Goal: Use online tool/utility: Utilize a website feature to perform a specific function

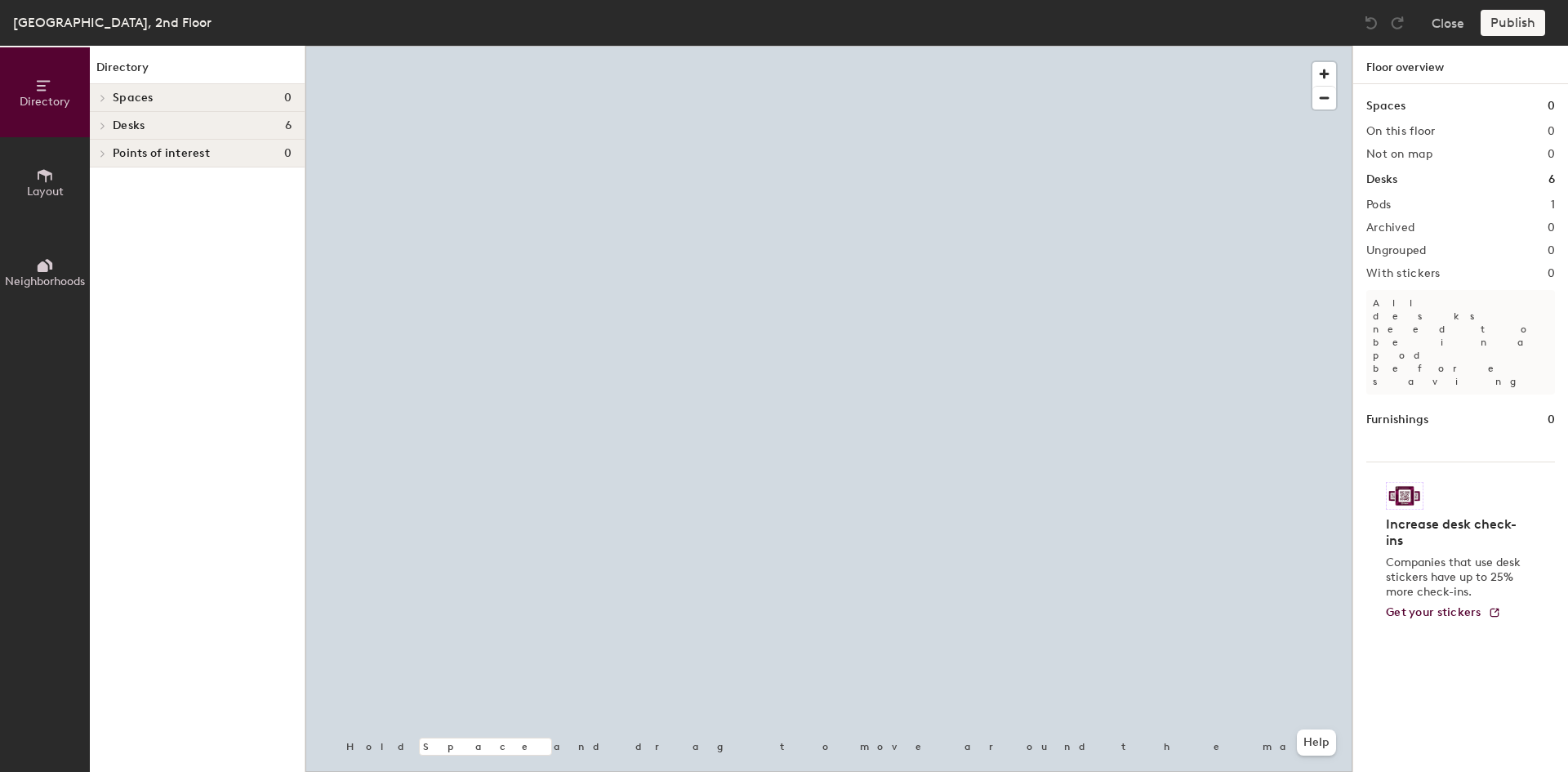
click at [679, 46] on div at bounding box center [829, 46] width 1047 height 0
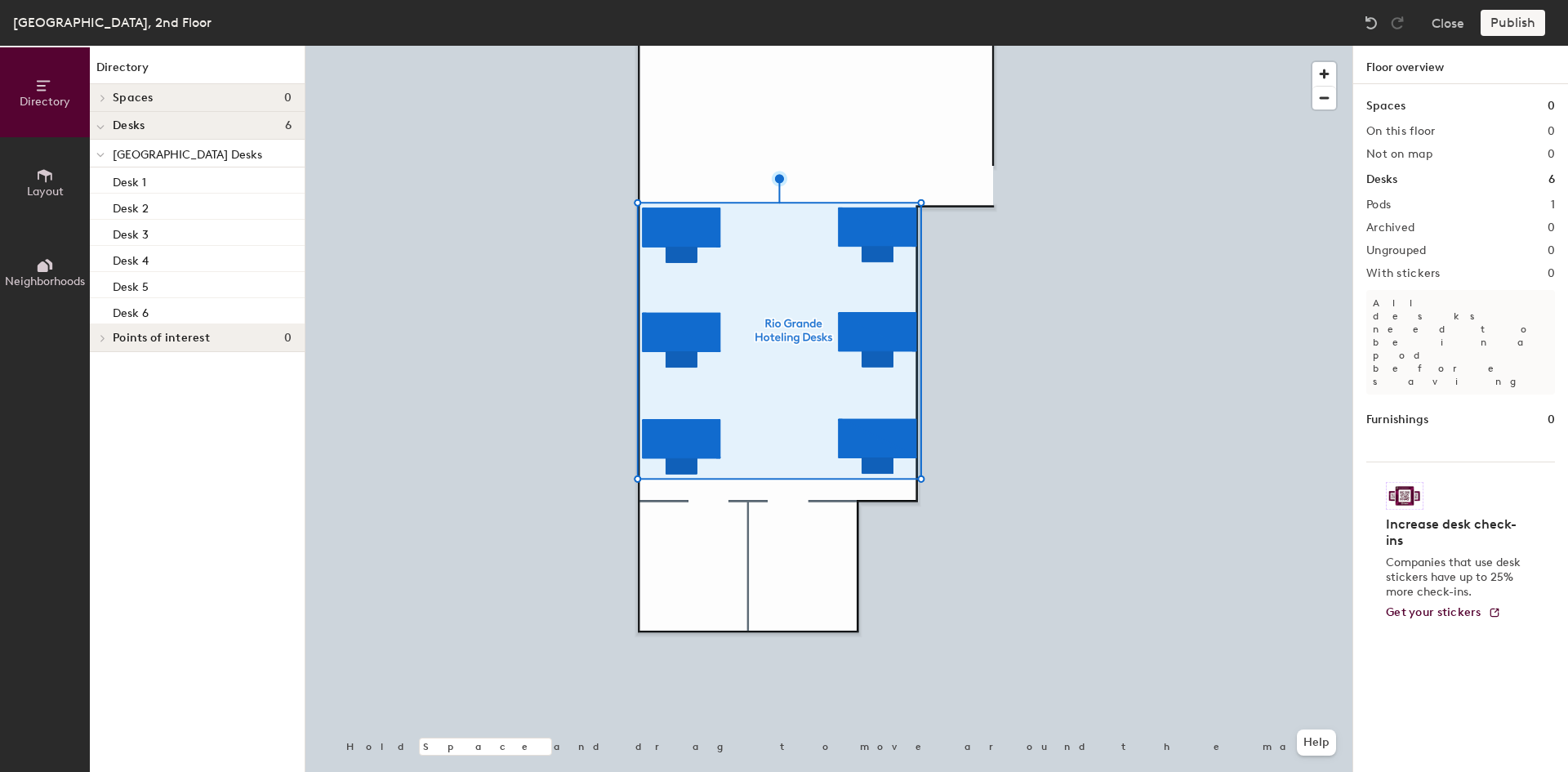
click at [698, 46] on div at bounding box center [829, 46] width 1047 height 0
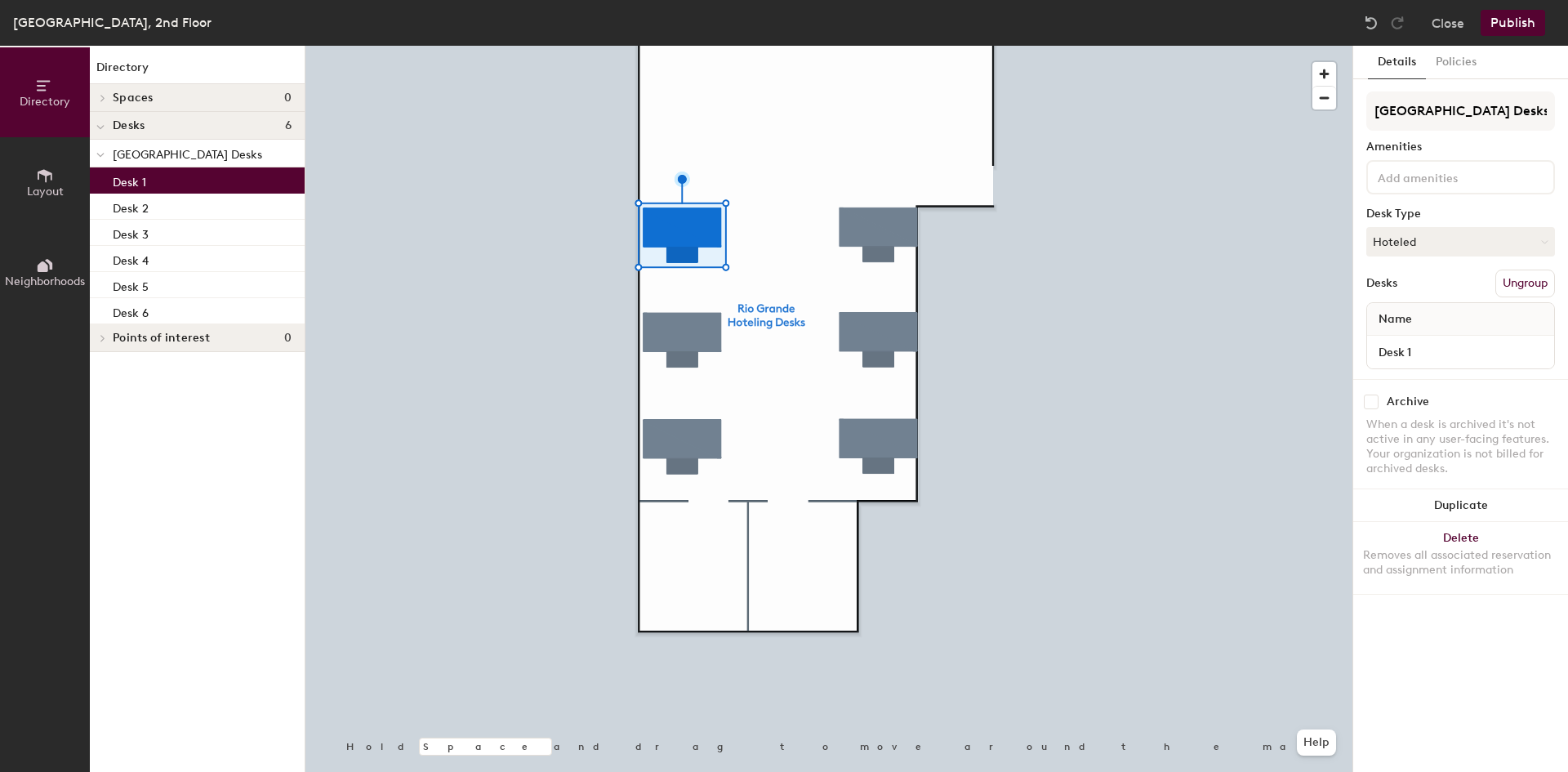
click at [46, 165] on button "Layout" at bounding box center [45, 182] width 89 height 89
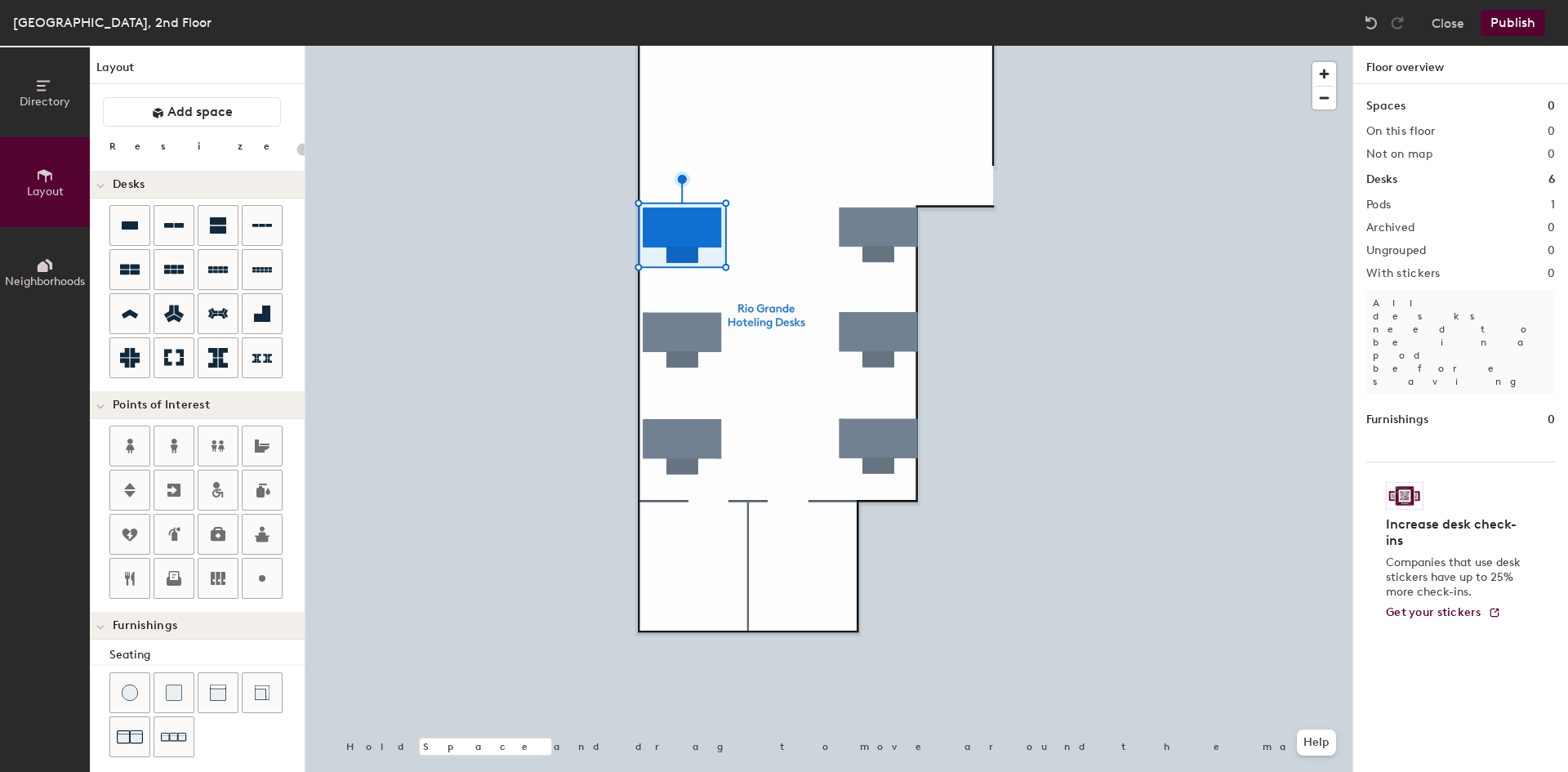
click at [691, 46] on div at bounding box center [829, 46] width 1047 height 0
type input "280"
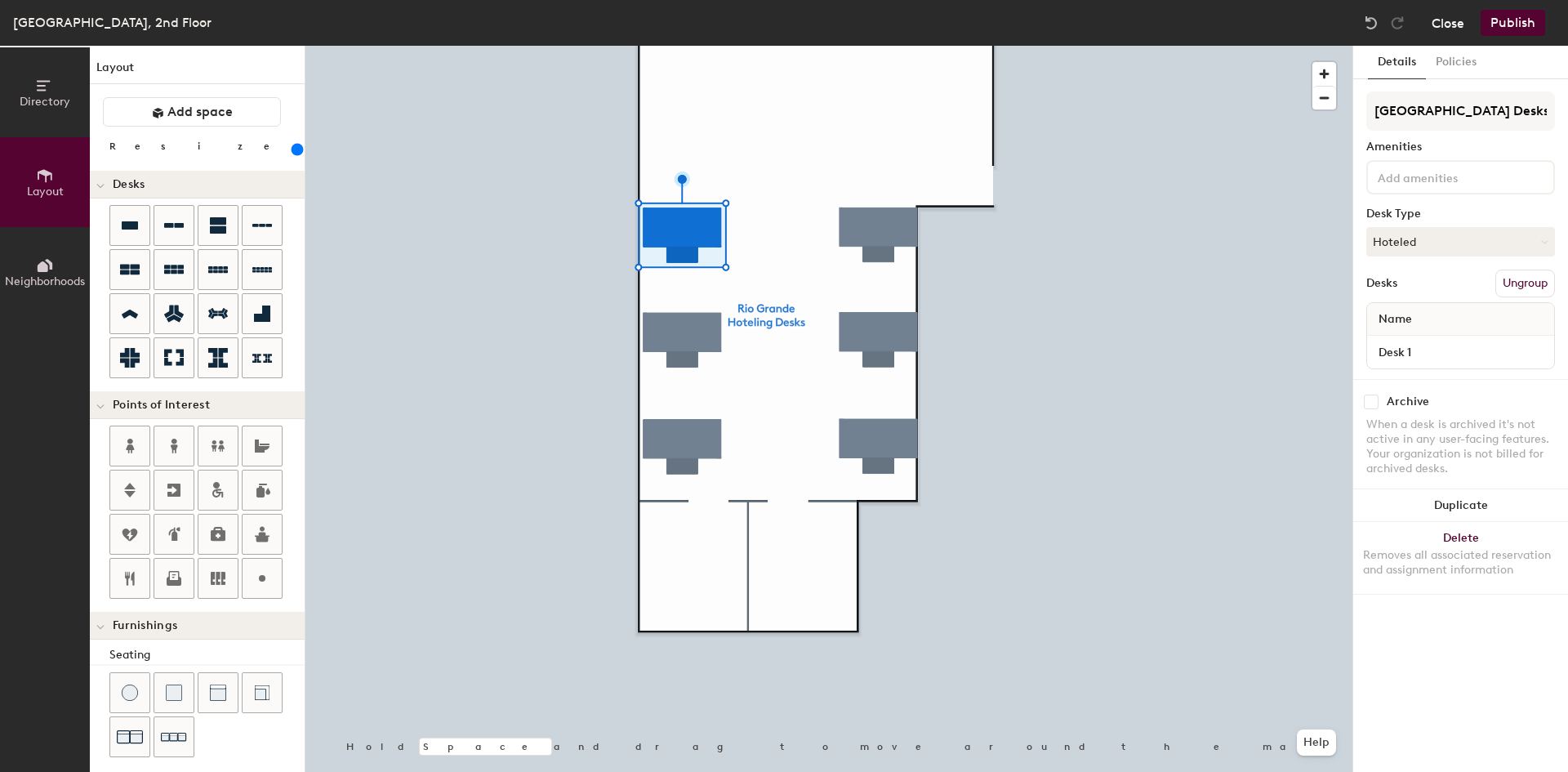
click at [1455, 25] on button "Close" at bounding box center [1448, 22] width 33 height 26
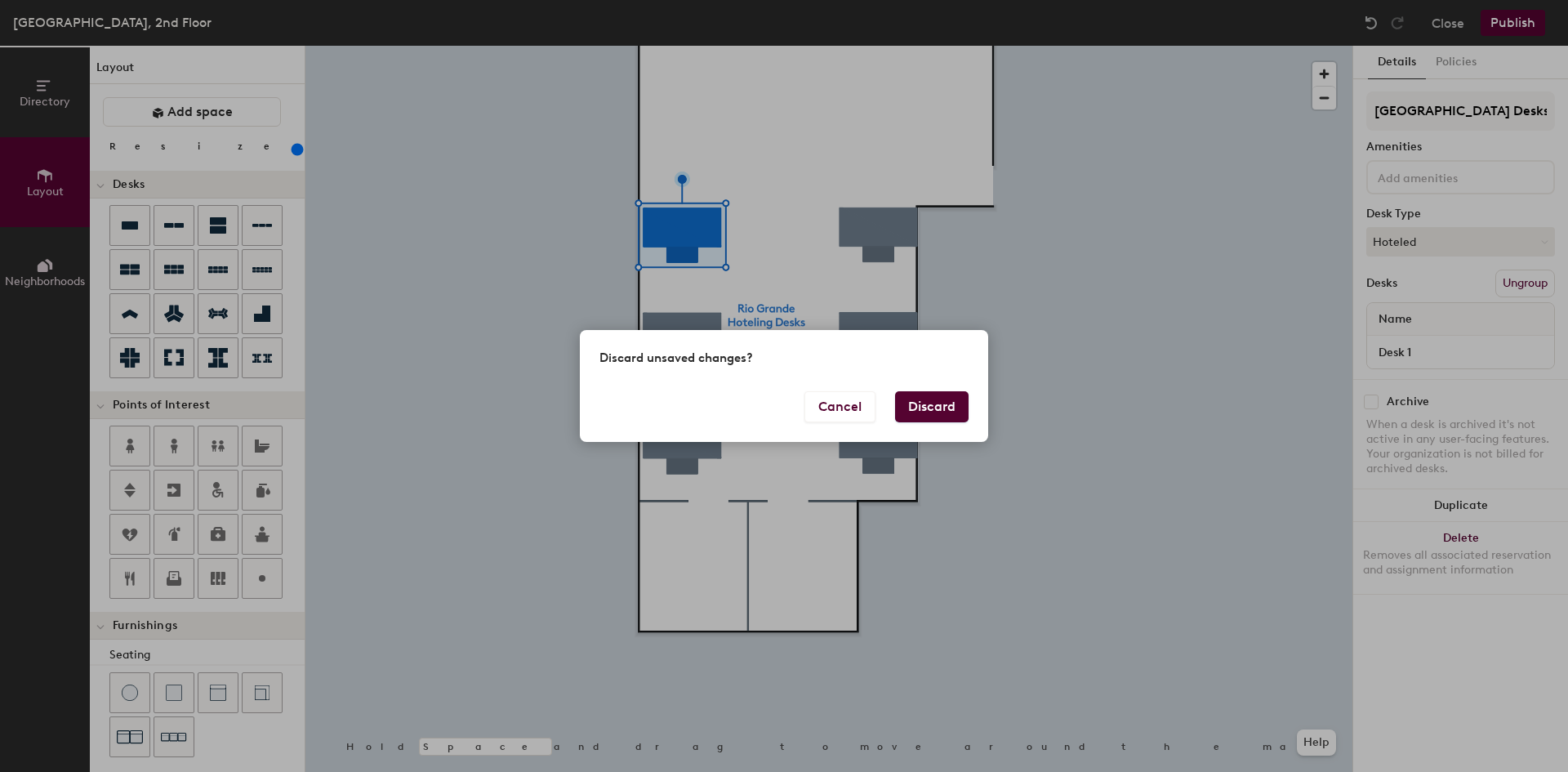
click at [929, 399] on button "Discard" at bounding box center [931, 407] width 73 height 31
